Goal: Task Accomplishment & Management: Contribute content

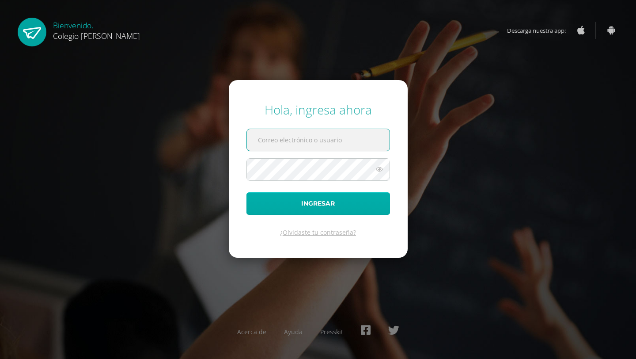
type input "imeldanoj@osoriosandoval.edu.gt"
click at [314, 201] on button "Ingresar" at bounding box center [318, 203] width 144 height 23
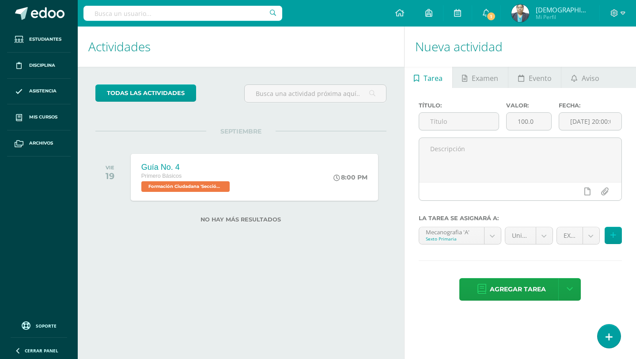
click at [529, 11] on img at bounding box center [520, 13] width 18 height 18
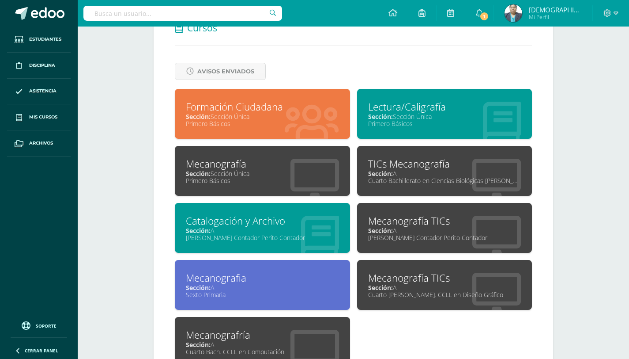
click at [219, 107] on div "Formación Ciudadana" at bounding box center [262, 107] width 153 height 14
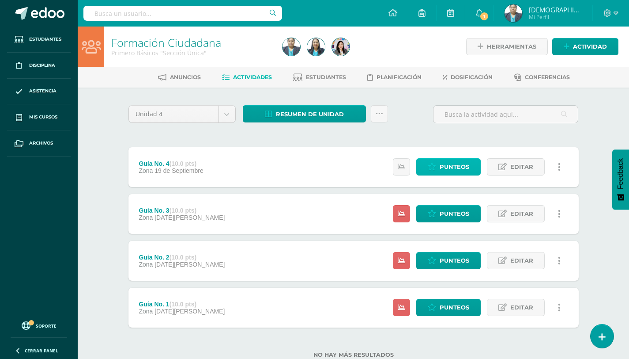
click at [445, 168] on span "Punteos" at bounding box center [455, 167] width 30 height 16
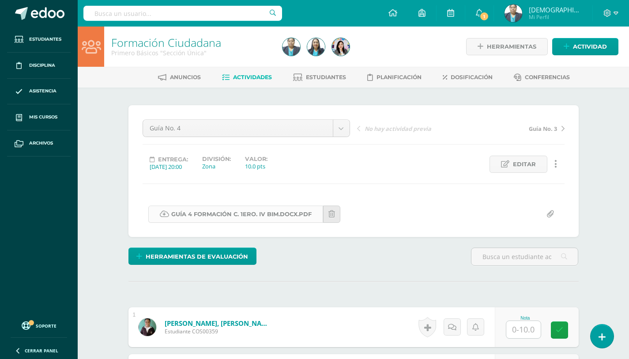
scroll to position [0, 0]
click at [252, 212] on link "GUÍA 4 FORMACIÓN C. 1ERO. IV BIM.docx.pdf" at bounding box center [235, 213] width 175 height 17
click at [522, 13] on img at bounding box center [514, 13] width 18 height 18
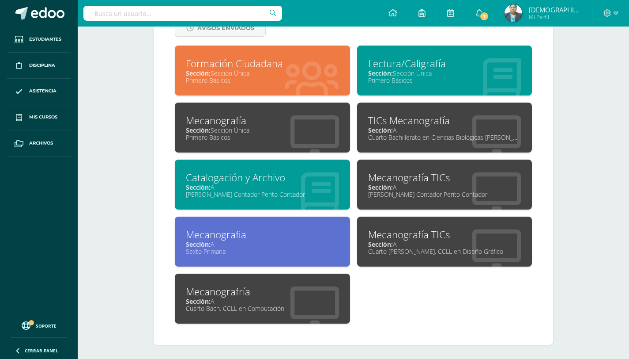
scroll to position [399, 0]
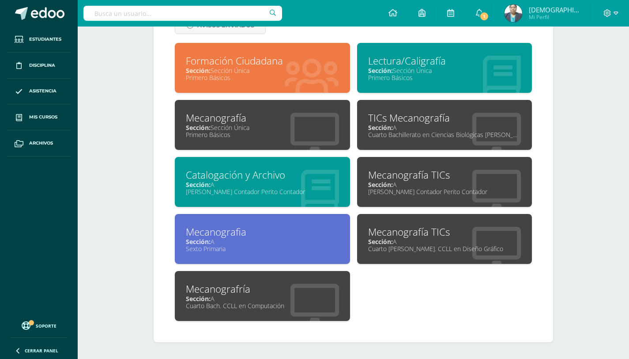
click at [236, 131] on div "Sección: Sección Única" at bounding box center [262, 127] width 153 height 8
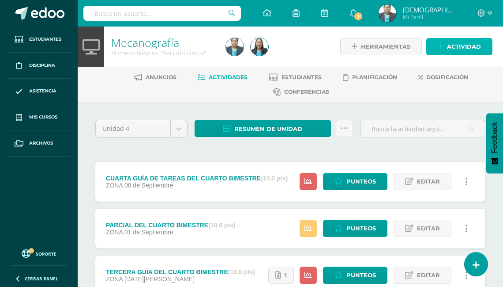
click at [454, 48] on span "Actividad" at bounding box center [464, 46] width 34 height 16
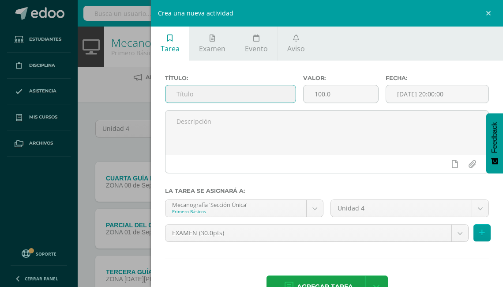
click at [193, 95] on input "text" at bounding box center [231, 93] width 130 height 17
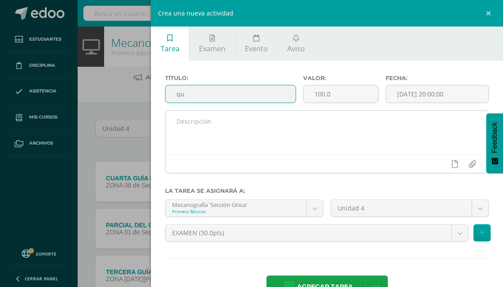
type input "q"
type input "G"
type input "QUINTA GU"
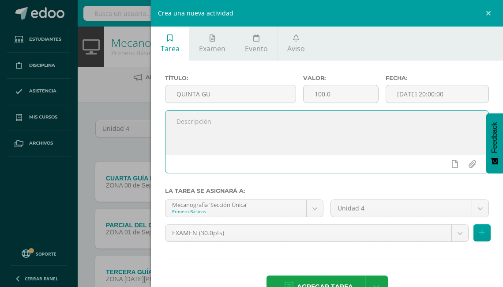
click at [261, 138] on textarea at bounding box center [327, 132] width 323 height 44
type textarea "I"
click at [233, 88] on input "QUINTA GU" at bounding box center [231, 93] width 130 height 17
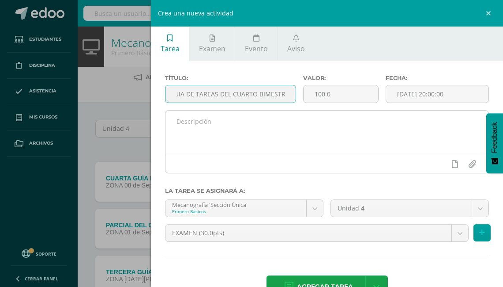
scroll to position [0, 35]
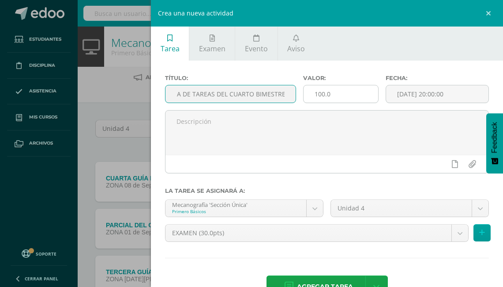
type input "QUINTA GUIA DE TAREAS DEL CUARTO BIMESTRE"
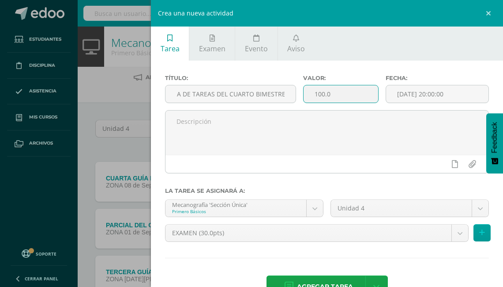
scroll to position [0, 0]
click at [337, 96] on input "100.0" at bounding box center [341, 93] width 75 height 17
type input "1"
type input "10"
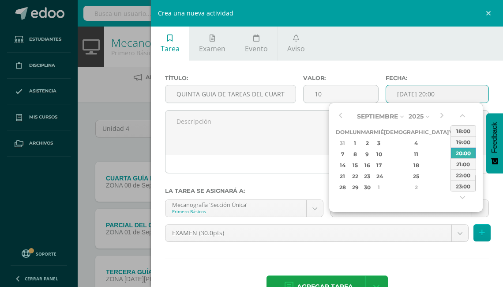
drag, startPoint x: 404, startPoint y: 91, endPoint x: 410, endPoint y: 51, distance: 41.1
click at [410, 51] on ul "Tarea Examen Evento Aviso" at bounding box center [327, 43] width 352 height 34
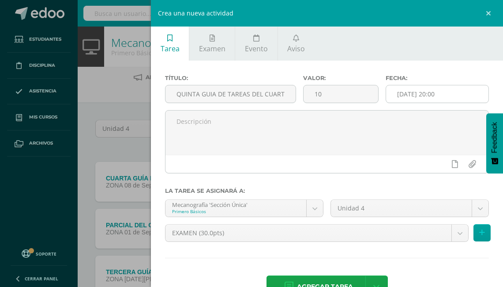
click at [410, 97] on input "2025-09-13 20:00" at bounding box center [437, 93] width 102 height 17
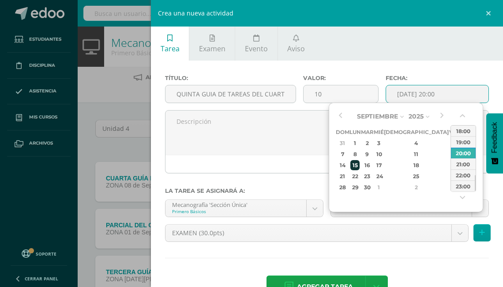
click at [360, 166] on div "15" at bounding box center [355, 165] width 9 height 10
click at [468, 162] on div "13:00" at bounding box center [463, 163] width 25 height 11
type input "2025-09-15 13:00"
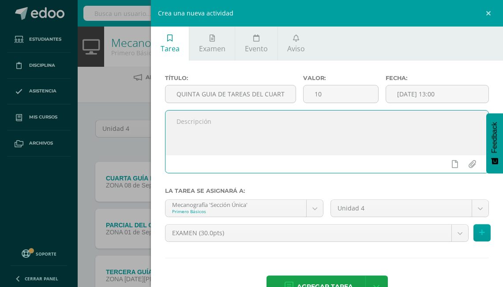
click at [185, 123] on textarea at bounding box center [327, 132] width 323 height 44
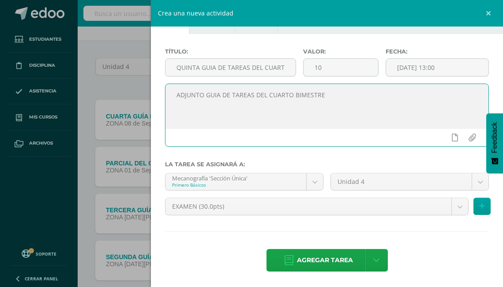
scroll to position [71, 0]
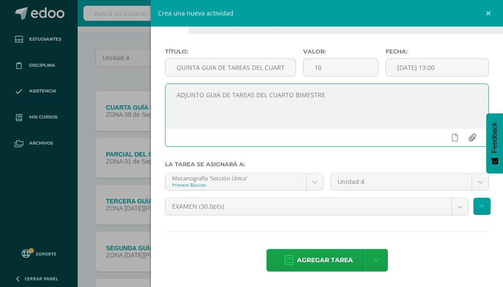
type textarea "ADJUNTO GUIA DE TAREAS DEL CUARTO BIMESTRE"
click at [469, 136] on input "file" at bounding box center [472, 137] width 17 height 17
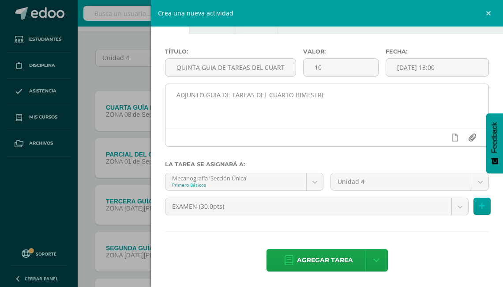
type input "C:\fakepath\5TA GUÍA DE TAREAS DEL CUARTO BIMESTRE DE 1RO BÁSICO SEPTIEMBRE.pdf"
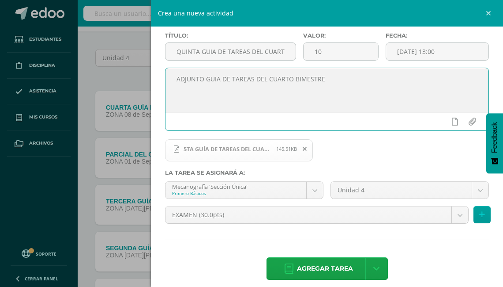
scroll to position [50, 0]
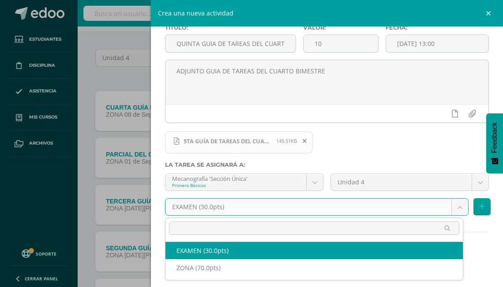
click at [457, 206] on body "Estudiantes Disciplina Asistencia Mis cursos Archivos Soporte Ayuda Reportar un…" at bounding box center [251, 152] width 503 height 447
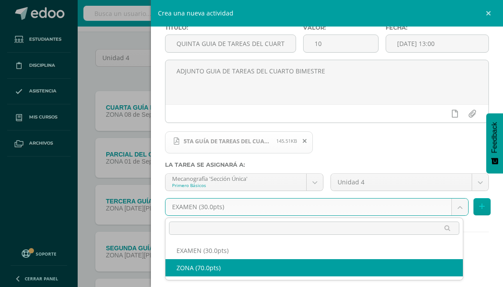
select select "122738"
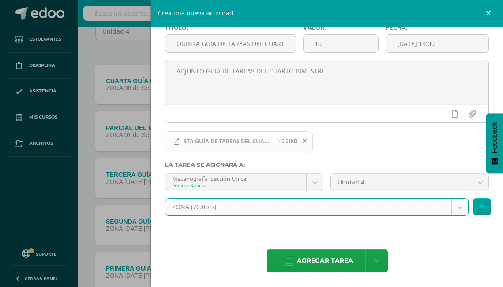
scroll to position [106, 0]
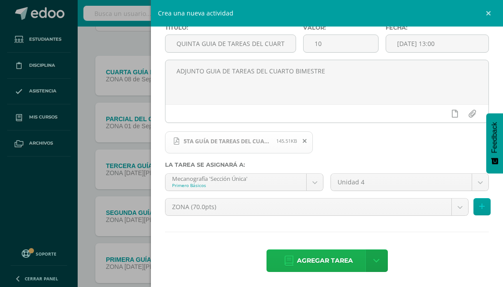
click at [322, 261] on span "Agregar tarea" at bounding box center [325, 261] width 56 height 22
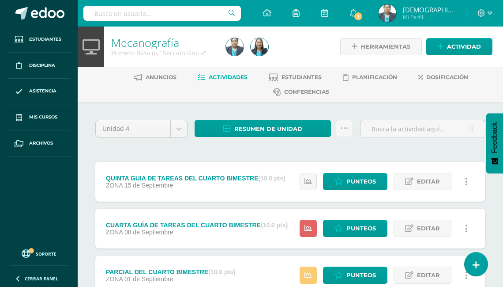
click at [397, 15] on img at bounding box center [388, 13] width 18 height 18
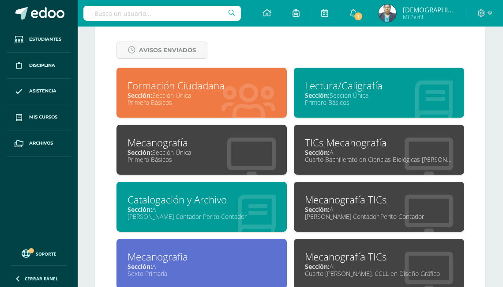
scroll to position [389, 0]
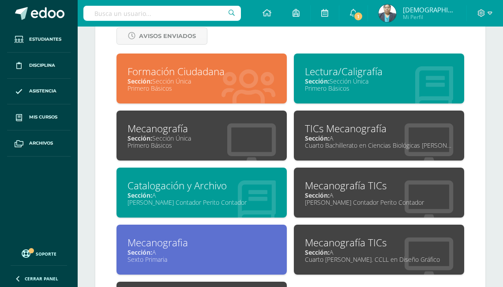
click at [311, 141] on div "Cuarto Bachillerato en Ciencias Biológicas Bach. CCLL en Ciencias Biológicas" at bounding box center [379, 145] width 148 height 8
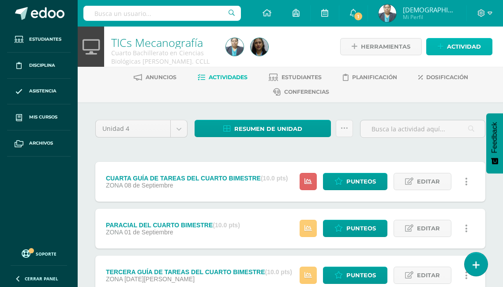
click at [461, 48] on span "Actividad" at bounding box center [464, 46] width 34 height 16
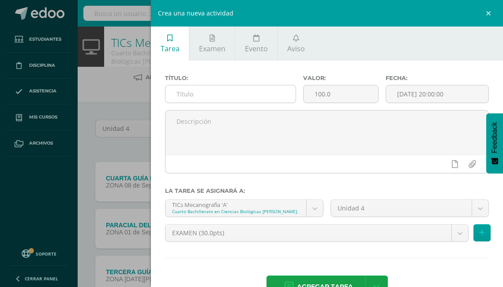
click at [238, 85] on div at bounding box center [230, 94] width 131 height 18
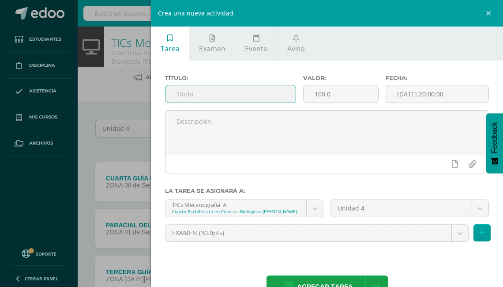
click at [198, 97] on input "text" at bounding box center [231, 93] width 130 height 17
type input "QUINTA GUIA DE TAREAS"
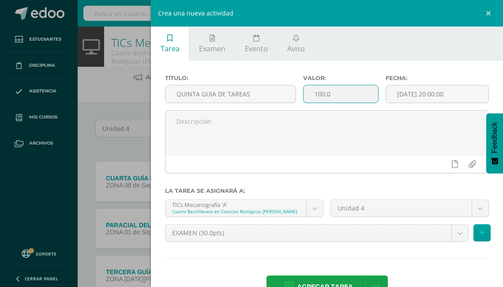
drag, startPoint x: 332, startPoint y: 94, endPoint x: 311, endPoint y: 91, distance: 21.0
click at [311, 91] on input "100.0" at bounding box center [341, 93] width 75 height 17
type input "10"
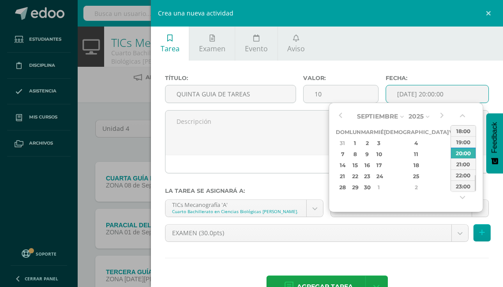
drag, startPoint x: 414, startPoint y: 92, endPoint x: 402, endPoint y: 92, distance: 11.9
click at [402, 92] on input "[DATE] 20:00:00" at bounding box center [437, 93] width 102 height 17
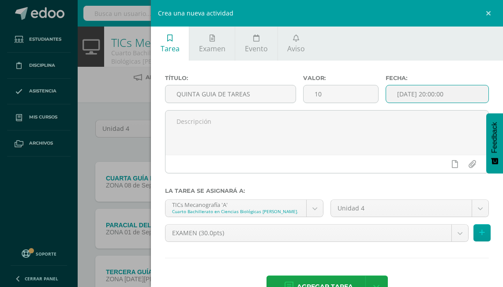
click at [402, 92] on input "[DATE] 20:00:00" at bounding box center [437, 93] width 102 height 17
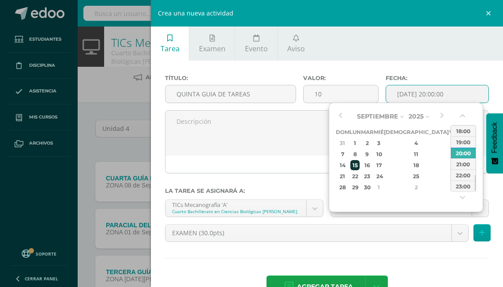
click at [360, 164] on div "15" at bounding box center [355, 165] width 9 height 10
click at [464, 129] on div "13:00" at bounding box center [463, 128] width 25 height 11
type input "2025-09-15 13:00"
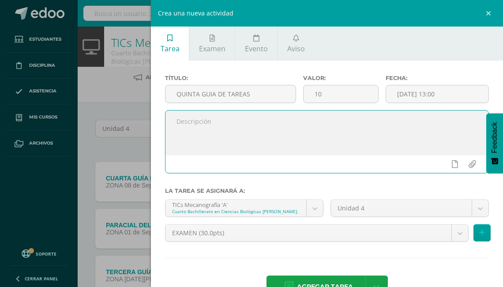
click at [182, 118] on textarea at bounding box center [327, 132] width 323 height 44
type textarea "PRESENTAR EL CORRESPONSAL EL DIA MARTES"
click at [469, 163] on input "file" at bounding box center [472, 163] width 17 height 17
type input "C:\fakepath\5TA GUÍA DE GUIA DE TAREAS DE 4TH DIVERSIFICADO Y 5TO PC. DEL CUART…"
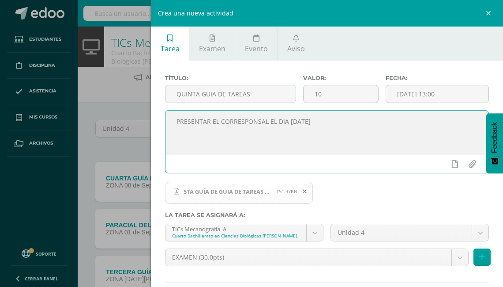
scroll to position [35, 0]
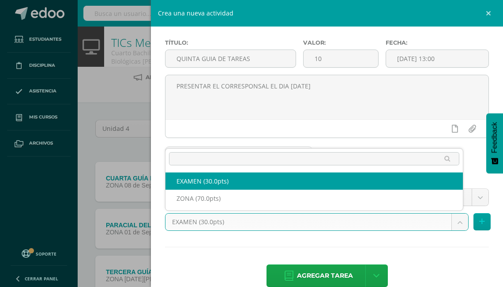
click at [452, 222] on body "Estudiantes Disciplina Asistencia Mis cursos Archivos Soporte Ayuda Reportar un…" at bounding box center [251, 223] width 503 height 447
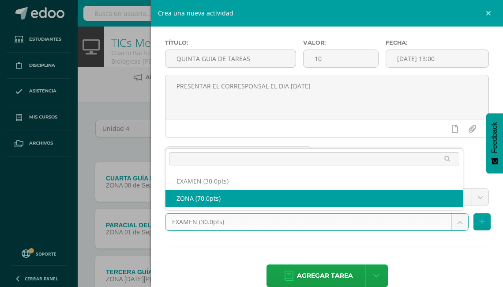
select select "122740"
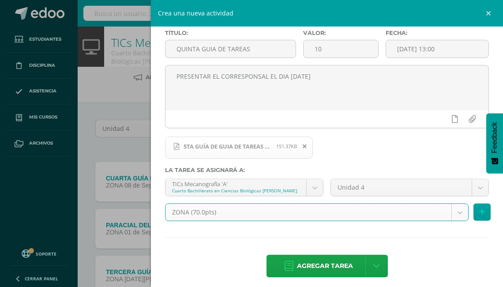
scroll to position [50, 0]
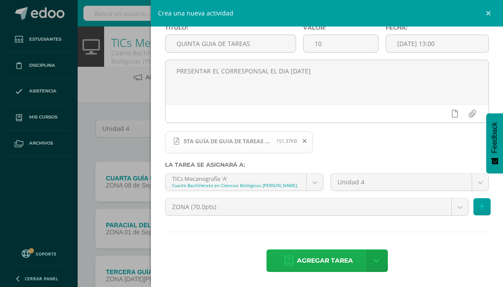
click at [314, 262] on span "Agregar tarea" at bounding box center [325, 261] width 56 height 22
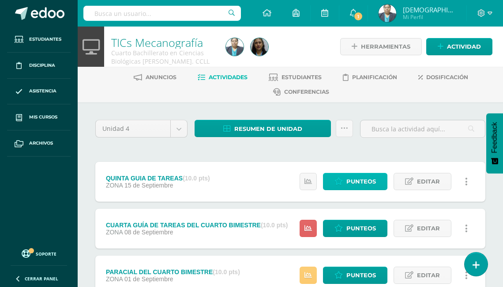
click at [359, 183] on span "Punteos" at bounding box center [362, 181] width 30 height 16
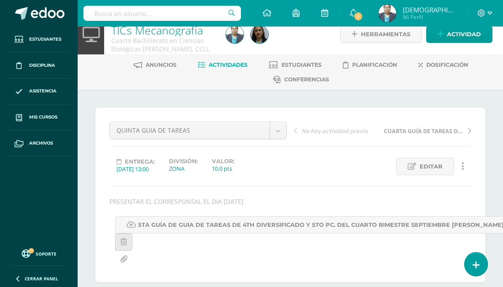
scroll to position [13, 0]
click at [397, 18] on img at bounding box center [388, 13] width 18 height 18
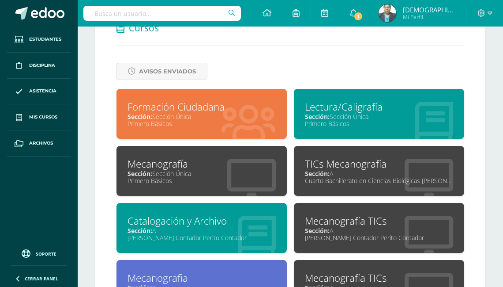
scroll to position [389, 0]
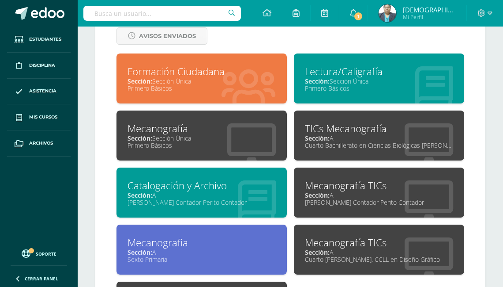
click at [201, 191] on div "Sección: A" at bounding box center [202, 195] width 148 height 8
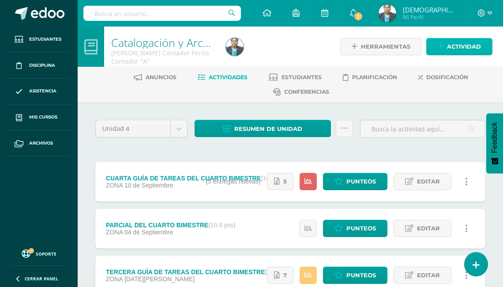
click at [455, 50] on span "Actividad" at bounding box center [464, 46] width 34 height 16
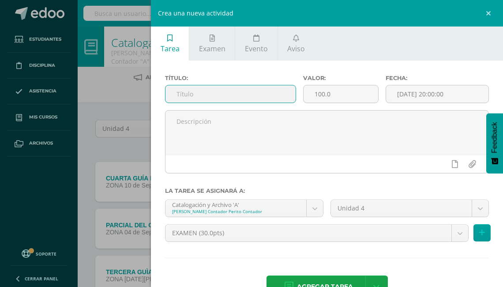
click at [190, 92] on input "text" at bounding box center [231, 93] width 130 height 17
click at [198, 89] on input "QUINTAE GUIA DE TAR" at bounding box center [231, 93] width 130 height 17
type input "QUINTA GUIA DE TAREAS"
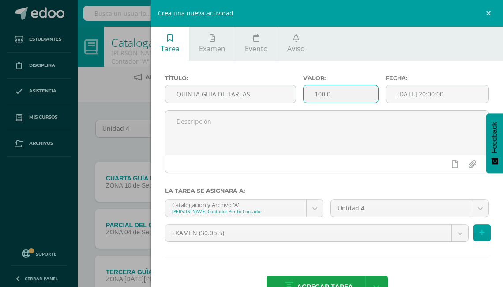
drag, startPoint x: 333, startPoint y: 92, endPoint x: 307, endPoint y: 95, distance: 25.8
click at [307, 95] on input "100.0" at bounding box center [341, 93] width 75 height 17
type input "10"
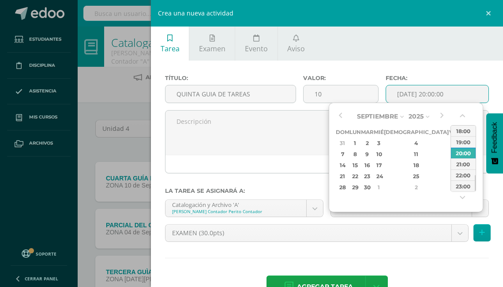
click at [403, 91] on input "[DATE] 20:00:00" at bounding box center [437, 93] width 102 height 17
click at [383, 166] on div "17" at bounding box center [379, 165] width 8 height 10
click at [464, 140] on div "13:00" at bounding box center [463, 137] width 25 height 11
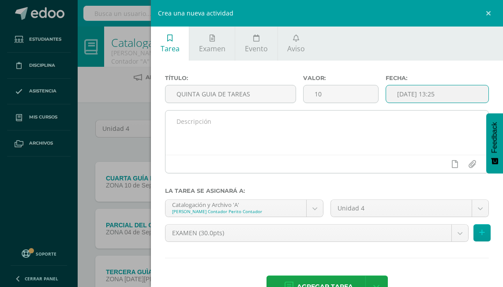
type input "[DATE] 13:25"
click at [170, 124] on textarea at bounding box center [327, 132] width 323 height 44
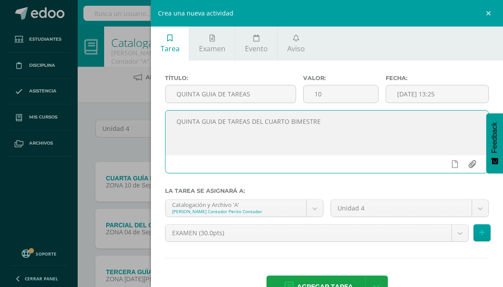
type textarea "QUINTA GUIA DE TAREAS DEL CUARTO BIMESTRE"
click at [466, 167] on input "file" at bounding box center [472, 163] width 17 height 17
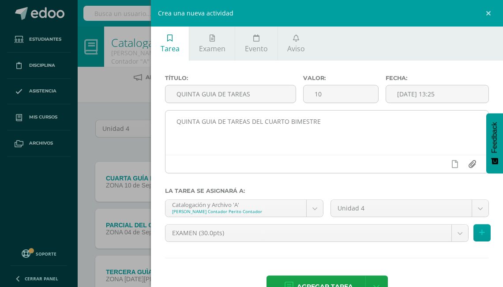
type input "C:\fakepath\5TA GUIA DE TAREAS DE CATALOGACIÓN Y ARCHIVO 5TO PERITO CONTADOR CU…"
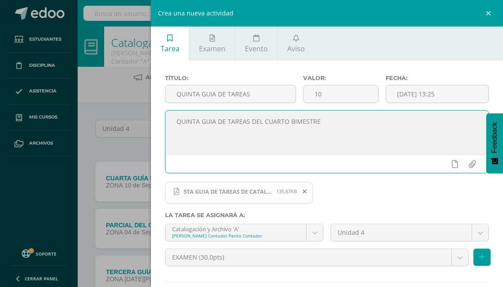
scroll to position [50, 0]
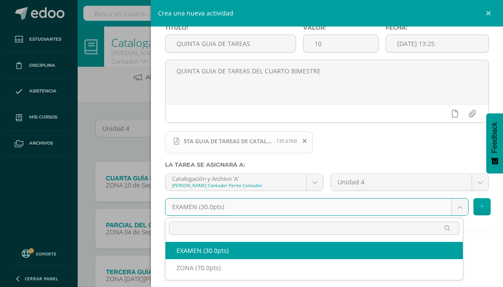
click at [457, 206] on body "Estudiantes Disciplina Asistencia Mis cursos Archivos Soporte Ayuda Reportar un…" at bounding box center [251, 223] width 503 height 447
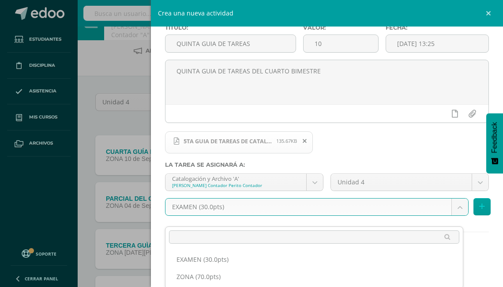
scroll to position [35, 0]
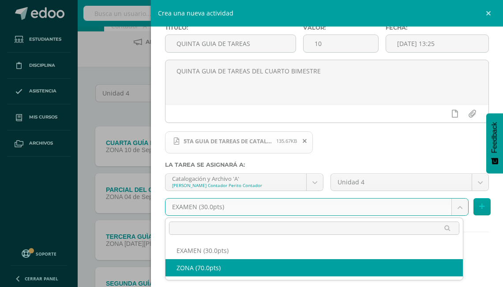
select select "122743"
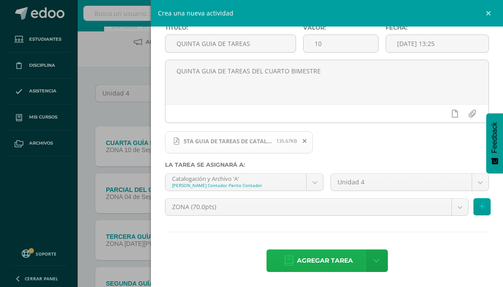
click at [326, 263] on span "Agregar tarea" at bounding box center [325, 261] width 56 height 22
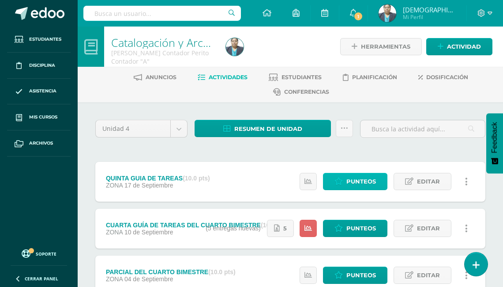
click at [352, 180] on span "Punteos" at bounding box center [362, 181] width 30 height 16
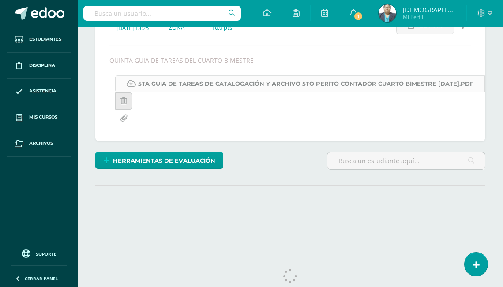
click at [266, 83] on link "5TA GUIA DE TAREAS DE CATALOGACIÓN Y ARCHIVO 5TO PERITO CONTADOR CUARTO BIMESTR…" at bounding box center [300, 83] width 370 height 17
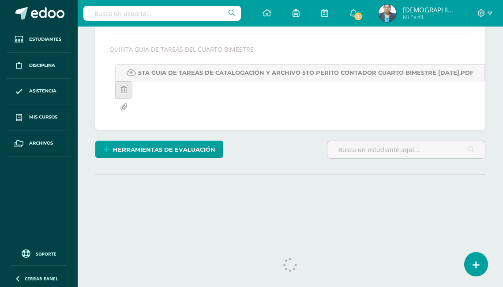
scroll to position [172, 0]
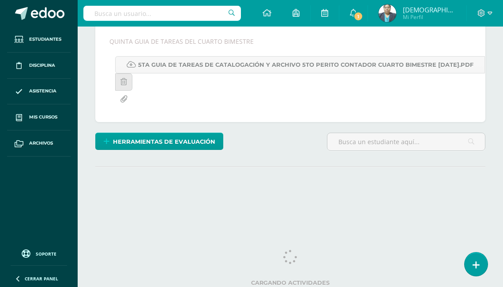
click at [397, 18] on img at bounding box center [388, 13] width 18 height 18
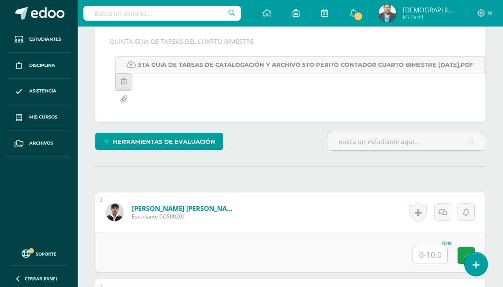
scroll to position [173, 0]
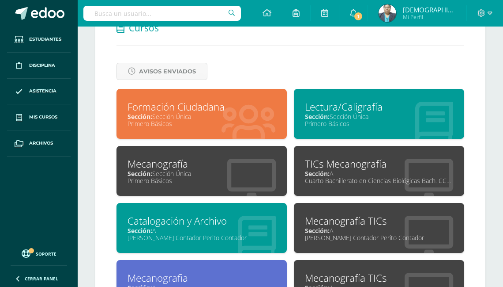
scroll to position [459, 0]
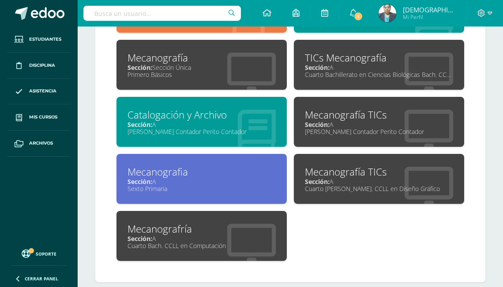
click at [330, 122] on span "Sección:" at bounding box center [317, 124] width 25 height 8
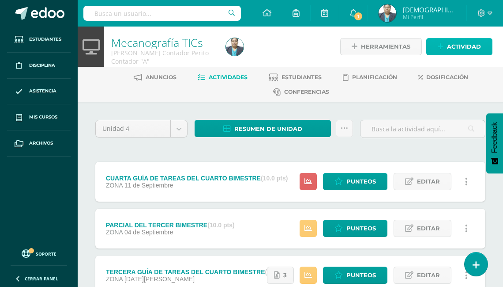
click at [464, 47] on span "Actividad" at bounding box center [464, 46] width 34 height 16
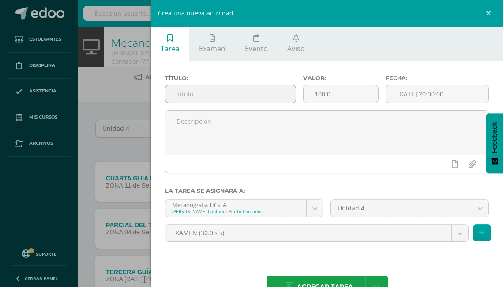
click at [205, 95] on input "text" at bounding box center [231, 93] width 130 height 17
type input "QUINTA GUIA DE TAREAS"
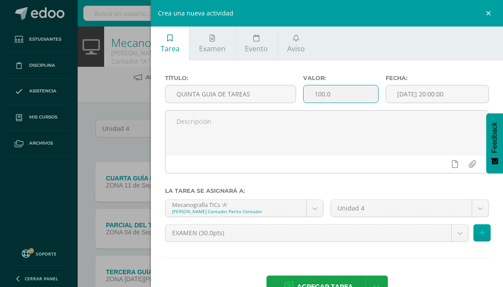
drag, startPoint x: 329, startPoint y: 93, endPoint x: 309, endPoint y: 94, distance: 19.9
click at [309, 94] on input "100.0" at bounding box center [341, 93] width 75 height 17
type input "1"
type input "10"
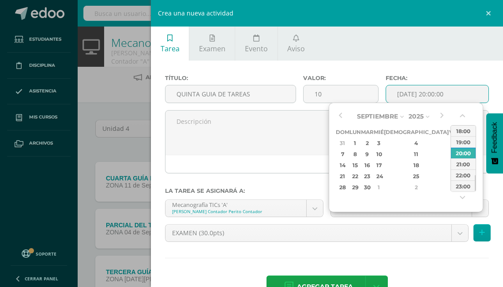
click at [420, 92] on input "2025-09-13 20:00:00" at bounding box center [437, 93] width 102 height 17
click at [405, 162] on div "18" at bounding box center [417, 165] width 52 height 10
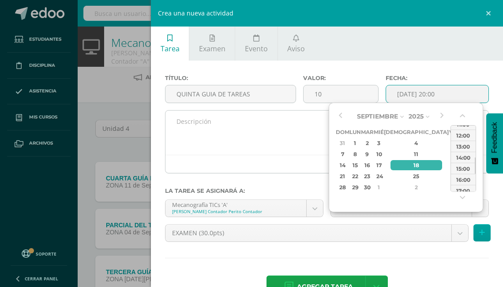
click at [459, 148] on div "13:00" at bounding box center [463, 145] width 25 height 11
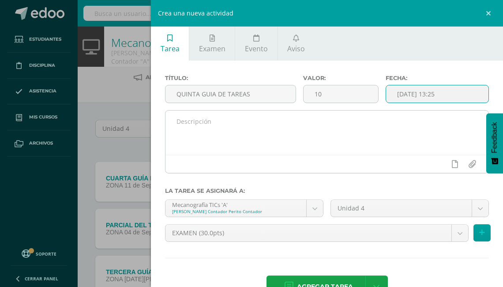
type input "2025-09-18 13:25"
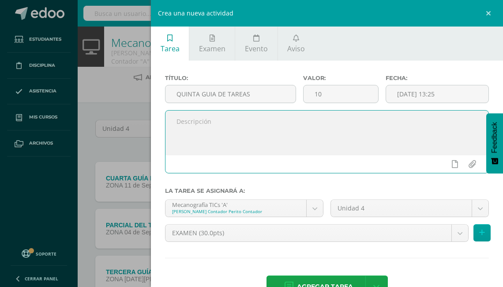
click at [178, 118] on textarea at bounding box center [327, 132] width 323 height 44
type textarea "QUINTA GUIA DEL CUARTO BIMESTRE"
click at [468, 165] on input "file" at bounding box center [472, 163] width 17 height 17
type input "C:\fakepath\5TA GUÍA DE GUIA DE TAREAS DE 4TH DIVERSIFICADO Y 5TO PC. DEL CUART…"
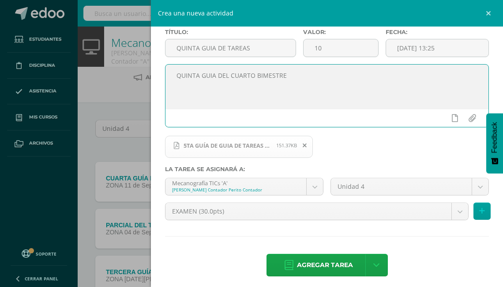
scroll to position [50, 0]
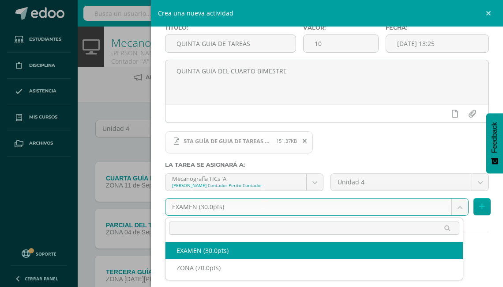
click at [451, 209] on body "Estudiantes Disciplina Asistencia Mis cursos Archivos Soporte Ayuda Reportar un…" at bounding box center [251, 223] width 503 height 447
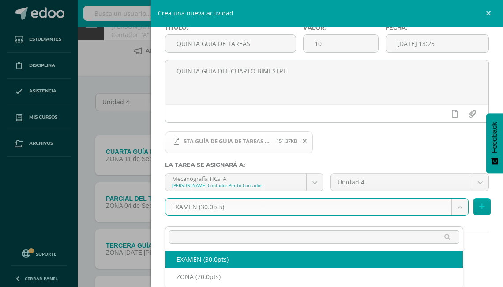
scroll to position [35, 0]
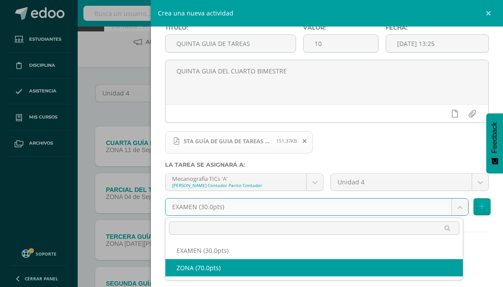
select select "122745"
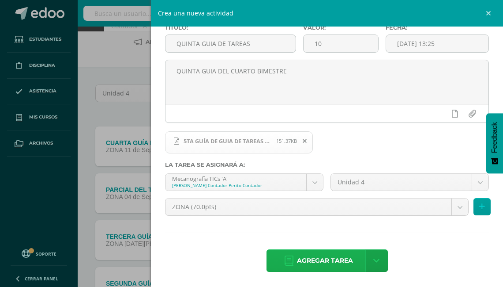
click at [322, 261] on span "Agregar tarea" at bounding box center [325, 261] width 56 height 22
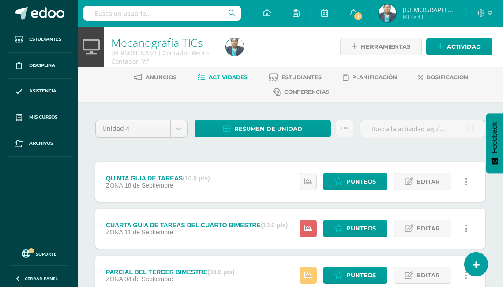
click at [397, 16] on img at bounding box center [388, 13] width 18 height 18
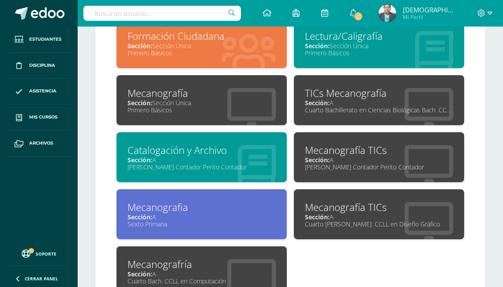
scroll to position [468, 0]
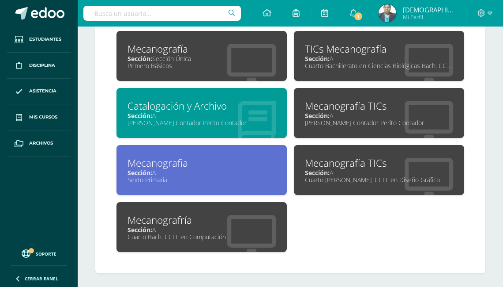
click at [237, 160] on div "Mecanografia" at bounding box center [202, 163] width 148 height 14
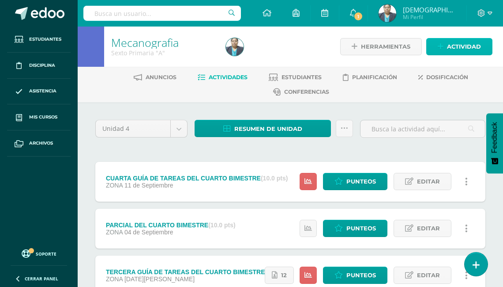
click at [450, 46] on span "Actividad" at bounding box center [464, 46] width 34 height 16
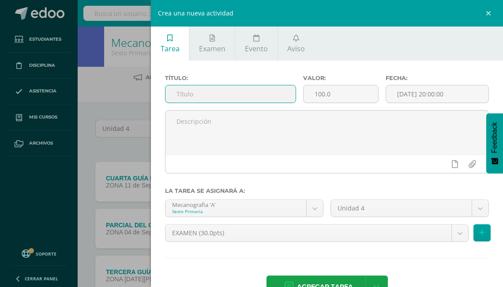
click at [217, 91] on input "text" at bounding box center [231, 93] width 130 height 17
type input "QUINTA GUIA DE TAREAS"
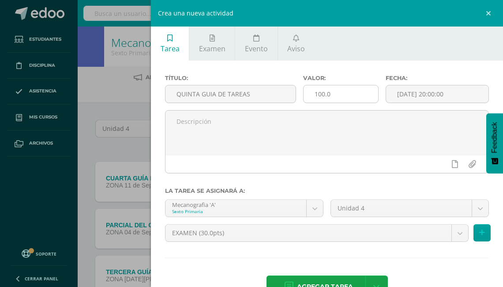
drag, startPoint x: 335, startPoint y: 83, endPoint x: 336, endPoint y: 95, distance: 12.4
click at [336, 94] on div "Valor: 100.0" at bounding box center [341, 92] width 83 height 35
click at [328, 93] on input "100.0" at bounding box center [341, 93] width 75 height 17
type input "1"
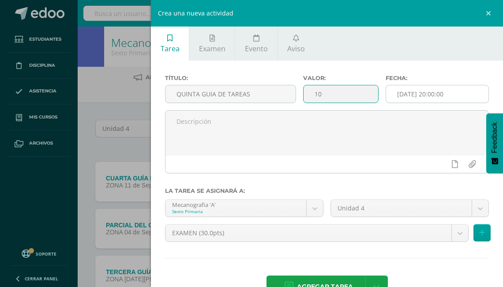
type input "10"
click at [414, 95] on input "[DATE] 20:00:00" at bounding box center [437, 93] width 102 height 17
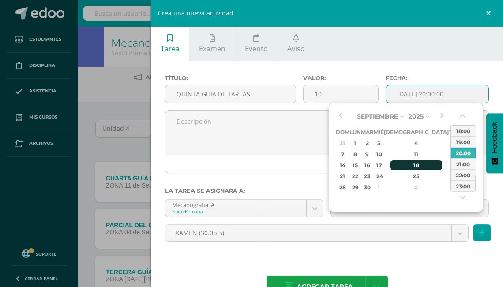
click at [405, 166] on div "18" at bounding box center [417, 165] width 52 height 10
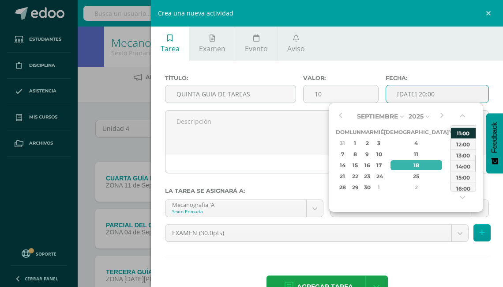
click at [465, 134] on div "11:00" at bounding box center [463, 132] width 25 height 11
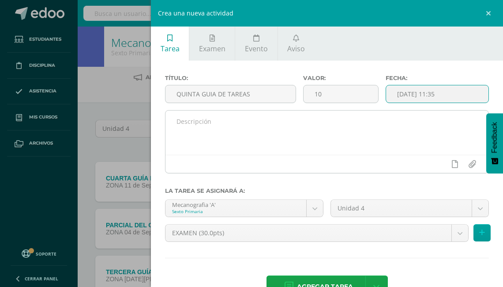
type input "2025-09-18 11:35"
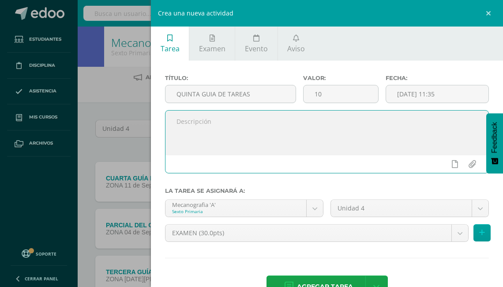
drag, startPoint x: 172, startPoint y: 111, endPoint x: 151, endPoint y: 111, distance: 20.3
click at [170, 111] on textarea at bounding box center [327, 132] width 323 height 44
type textarea "PRESENTAR EL CORRESPONSAL EL DIA CLASES"
click at [466, 162] on input "file" at bounding box center [472, 163] width 17 height 17
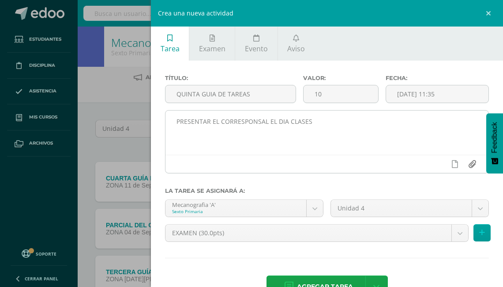
type input "C:\fakepath\5TA GUIA DE TAREAS DEL 4TO BIMESTRE DE 6TO PRIMARIA 2025 SEPTIEMBRE…"
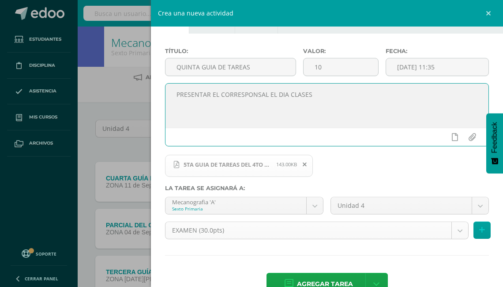
scroll to position [35, 0]
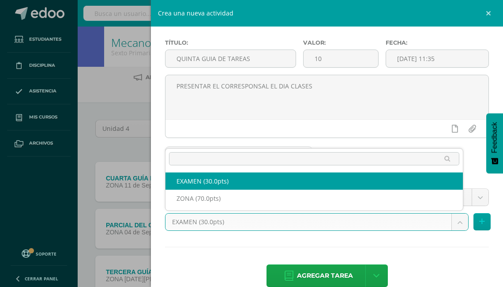
click at [455, 221] on body "Estudiantes Disciplina Asistencia Mis cursos Archivos Soporte Ayuda Reportar un…" at bounding box center [251, 223] width 503 height 447
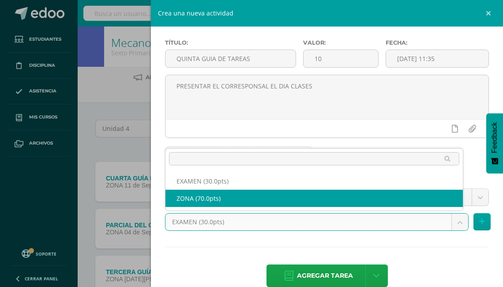
select select "122732"
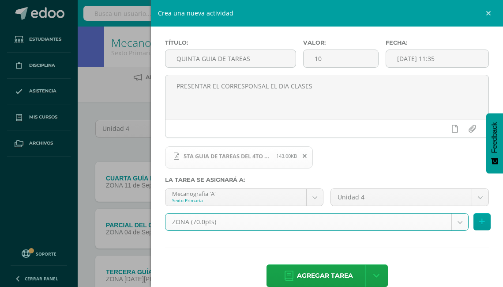
scroll to position [50, 0]
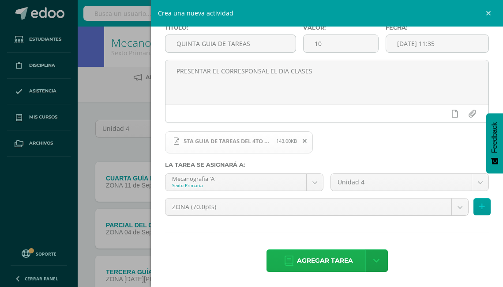
click at [321, 259] on span "Agregar tarea" at bounding box center [325, 261] width 56 height 22
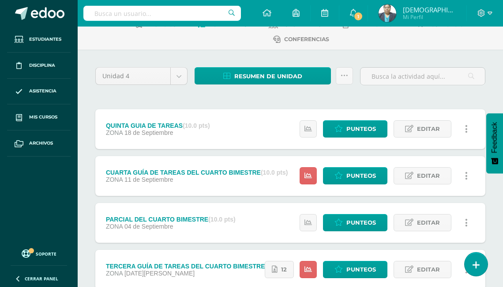
scroll to position [29, 0]
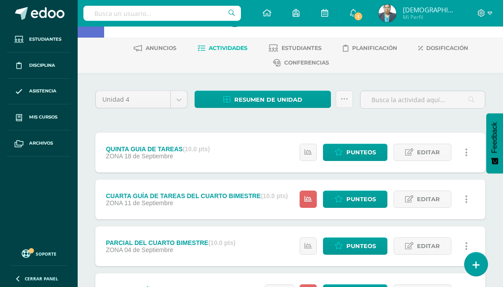
click at [397, 11] on img at bounding box center [388, 13] width 18 height 18
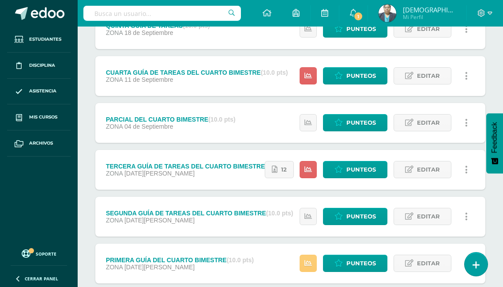
scroll to position [170, 0]
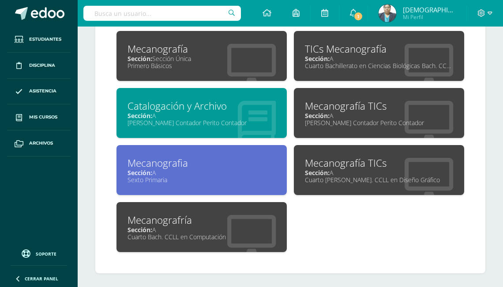
scroll to position [468, 0]
click at [334, 163] on div "Mecanografía TICs" at bounding box center [379, 163] width 148 height 14
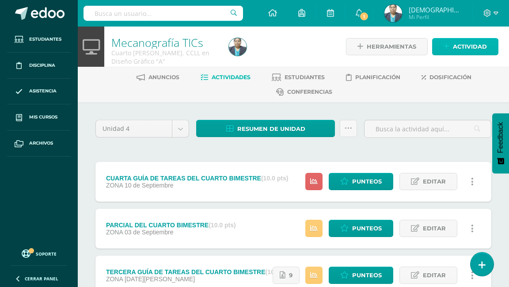
click at [460, 48] on span "Actividad" at bounding box center [470, 46] width 34 height 16
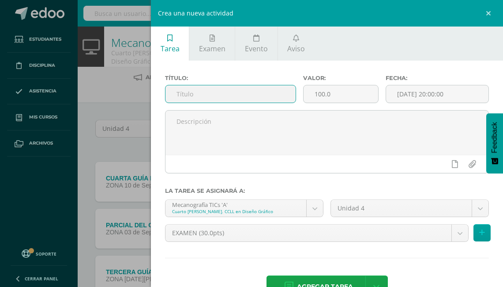
click at [203, 93] on input "text" at bounding box center [231, 93] width 130 height 17
type input "QUINTA GUIA DE TAREAS"
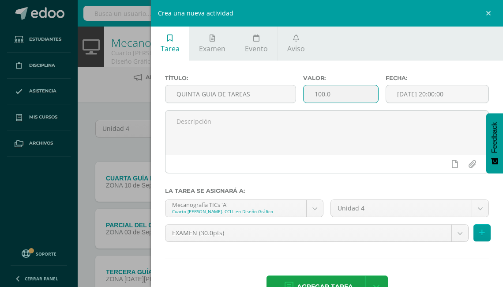
drag, startPoint x: 329, startPoint y: 95, endPoint x: 307, endPoint y: 93, distance: 21.3
click at [307, 93] on input "100.0" at bounding box center [341, 93] width 75 height 17
type input "10"
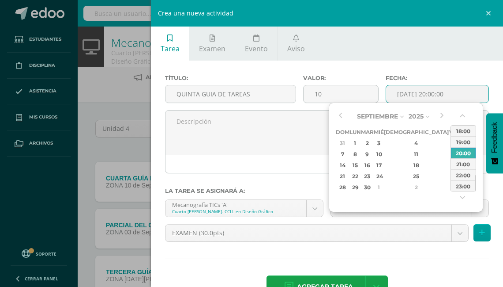
click at [415, 95] on input "[DATE] 20:00:00" at bounding box center [437, 93] width 102 height 17
click at [409, 166] on div "18" at bounding box center [417, 165] width 52 height 10
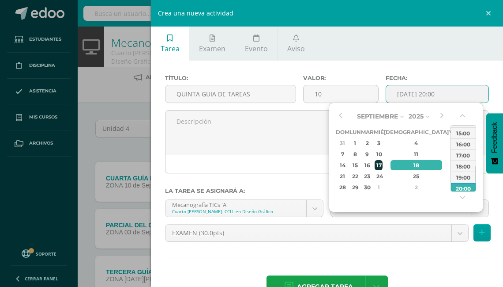
click at [383, 165] on div "17" at bounding box center [379, 165] width 8 height 10
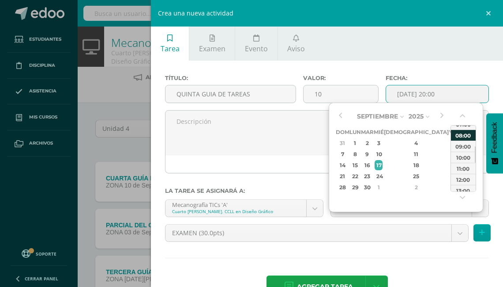
click at [464, 136] on div "08:00" at bounding box center [463, 134] width 25 height 11
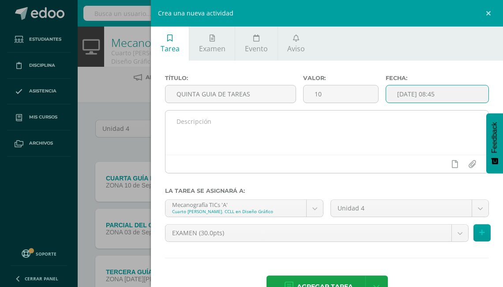
type input "[DATE] 08:45"
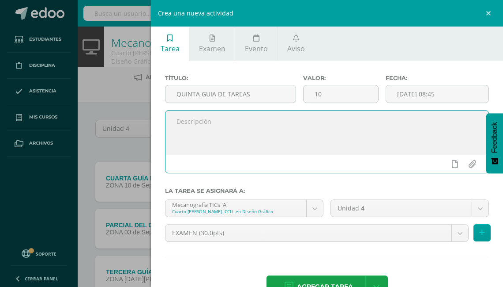
click at [188, 112] on textarea at bounding box center [327, 132] width 323 height 44
type textarea "PRESENTAR EL CORRESPONSAL EL DIA DE CLASES"
click at [467, 163] on input "file" at bounding box center [472, 163] width 17 height 17
type input "C:\fakepath\5TA GUÍA DE GUIA DE TAREAS DE 4TH DIVERSIFICADO Y 5TO PC. DEL CUART…"
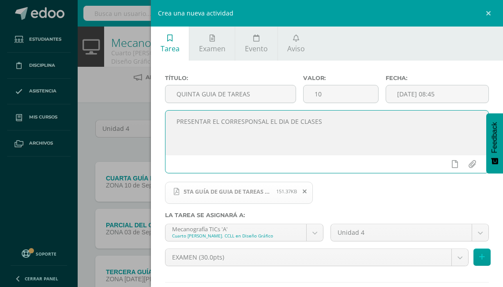
scroll to position [35, 0]
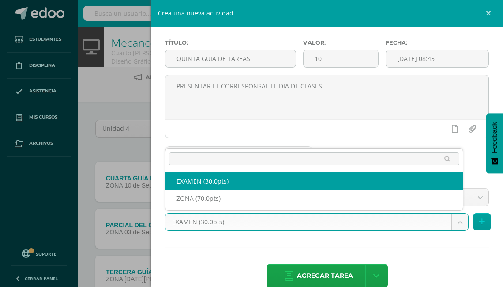
click at [451, 223] on body "Estudiantes Disciplina Asistencia Mis cursos Archivos Soporte Ayuda Reportar un…" at bounding box center [251, 223] width 503 height 447
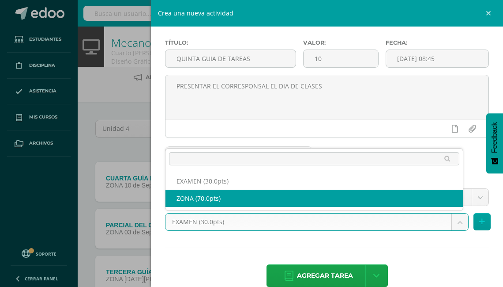
select select "122747"
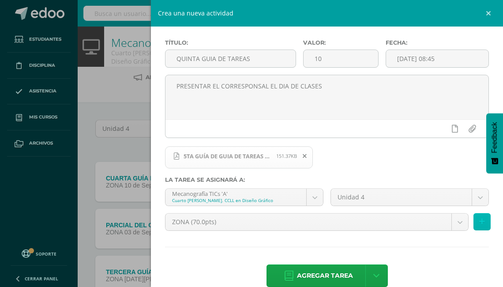
click at [481, 221] on button at bounding box center [482, 221] width 17 height 17
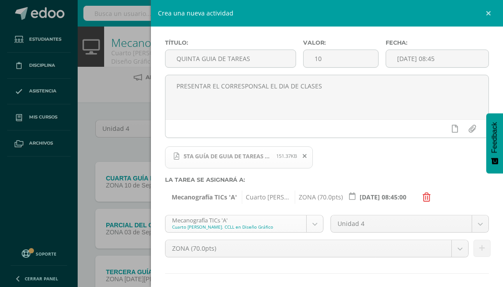
scroll to position [34, 0]
click at [310, 226] on body "Estudiantes Disciplina Asistencia Mis cursos Archivos Soporte Ayuda Reportar un…" at bounding box center [251, 223] width 503 height 447
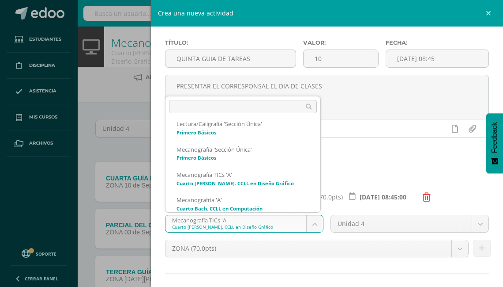
scroll to position [62, 0]
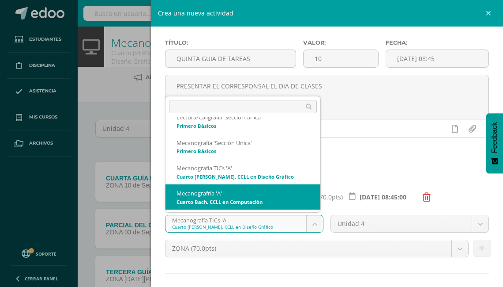
select select "113696"
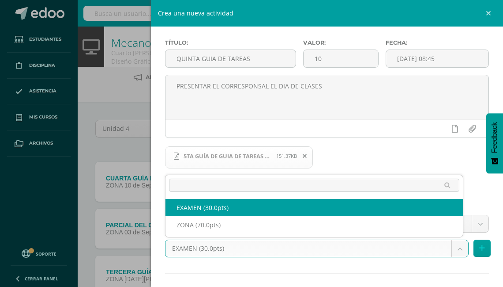
click at [456, 248] on body "Estudiantes Disciplina Asistencia Mis cursos Archivos Soporte Ayuda Reportar un…" at bounding box center [251, 223] width 503 height 447
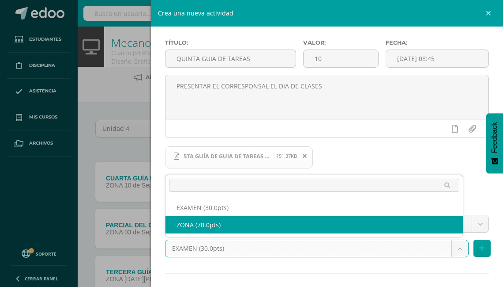
select select "122749"
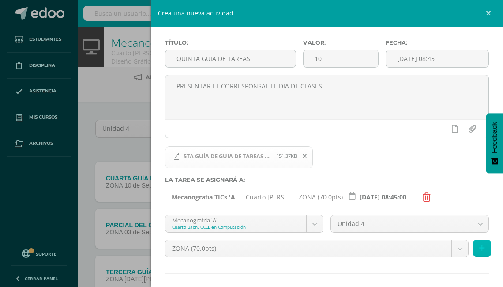
click at [480, 249] on icon at bounding box center [483, 248] width 6 height 8
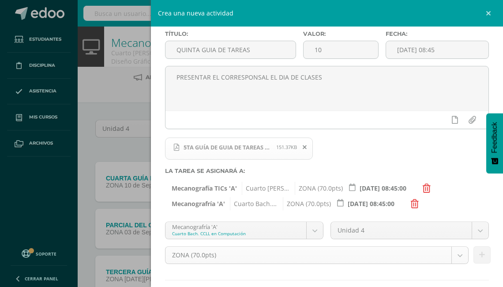
scroll to position [92, 0]
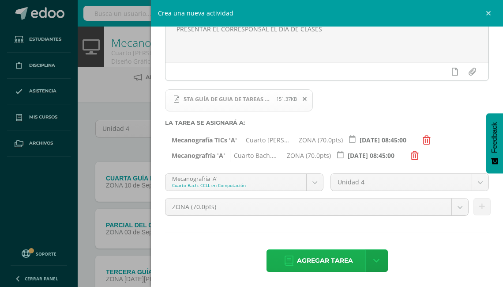
click at [308, 258] on span "Agregar tarea" at bounding box center [325, 261] width 56 height 22
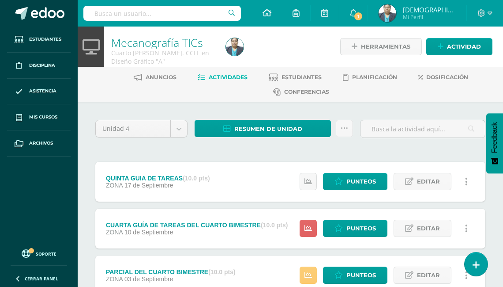
click at [272, 15] on icon at bounding box center [267, 13] width 9 height 8
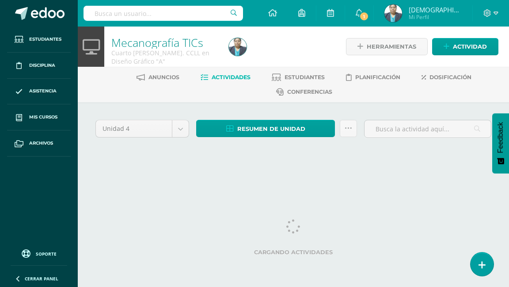
click at [402, 15] on img at bounding box center [393, 13] width 18 height 18
